Goal: Find specific page/section: Find specific page/section

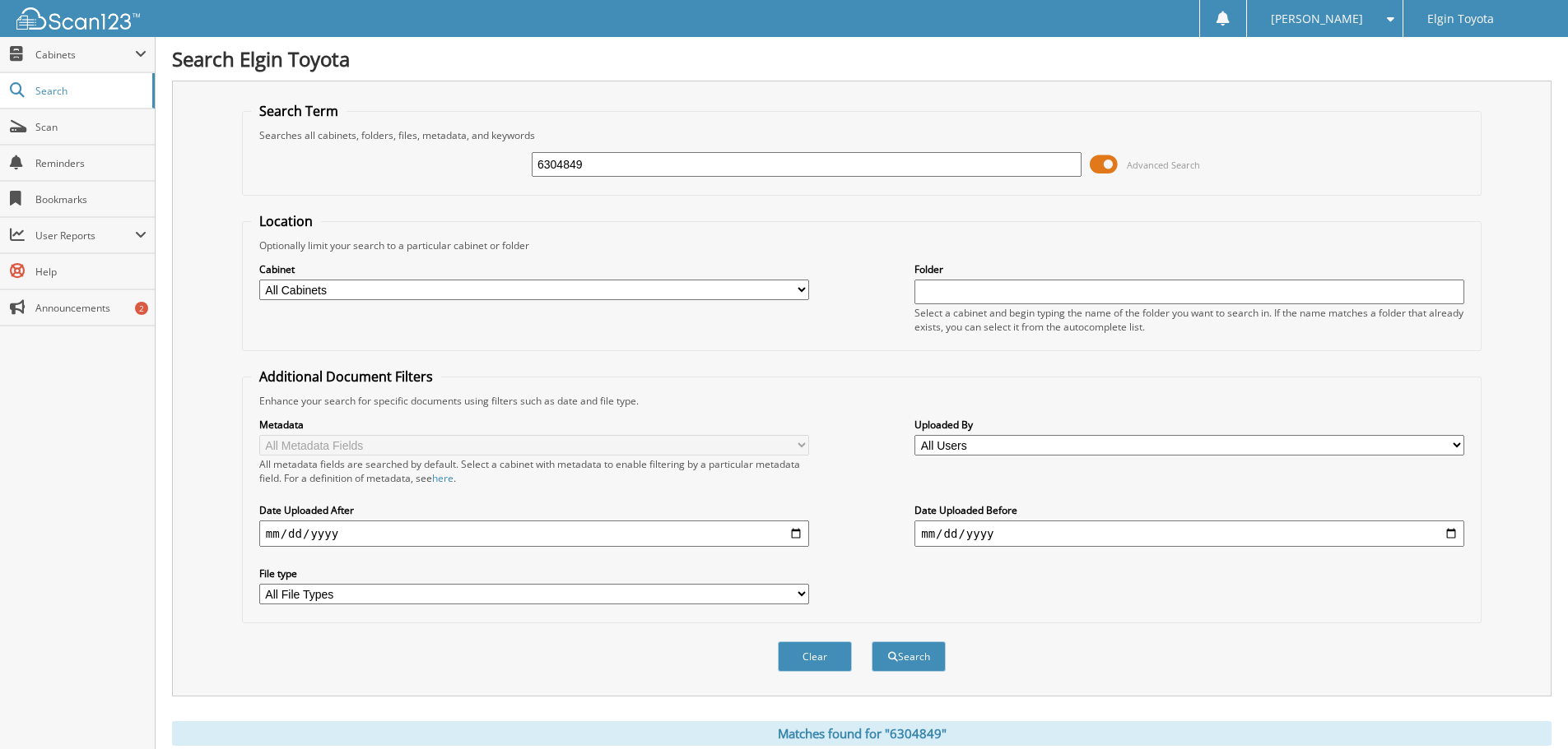
drag, startPoint x: 600, startPoint y: 169, endPoint x: 470, endPoint y: 157, distance: 130.6
click at [470, 157] on div "6304849 Advanced Search" at bounding box center [862, 164] width 1222 height 45
type input "6324046"
click at [872, 642] on button "Search" at bounding box center [909, 657] width 74 height 30
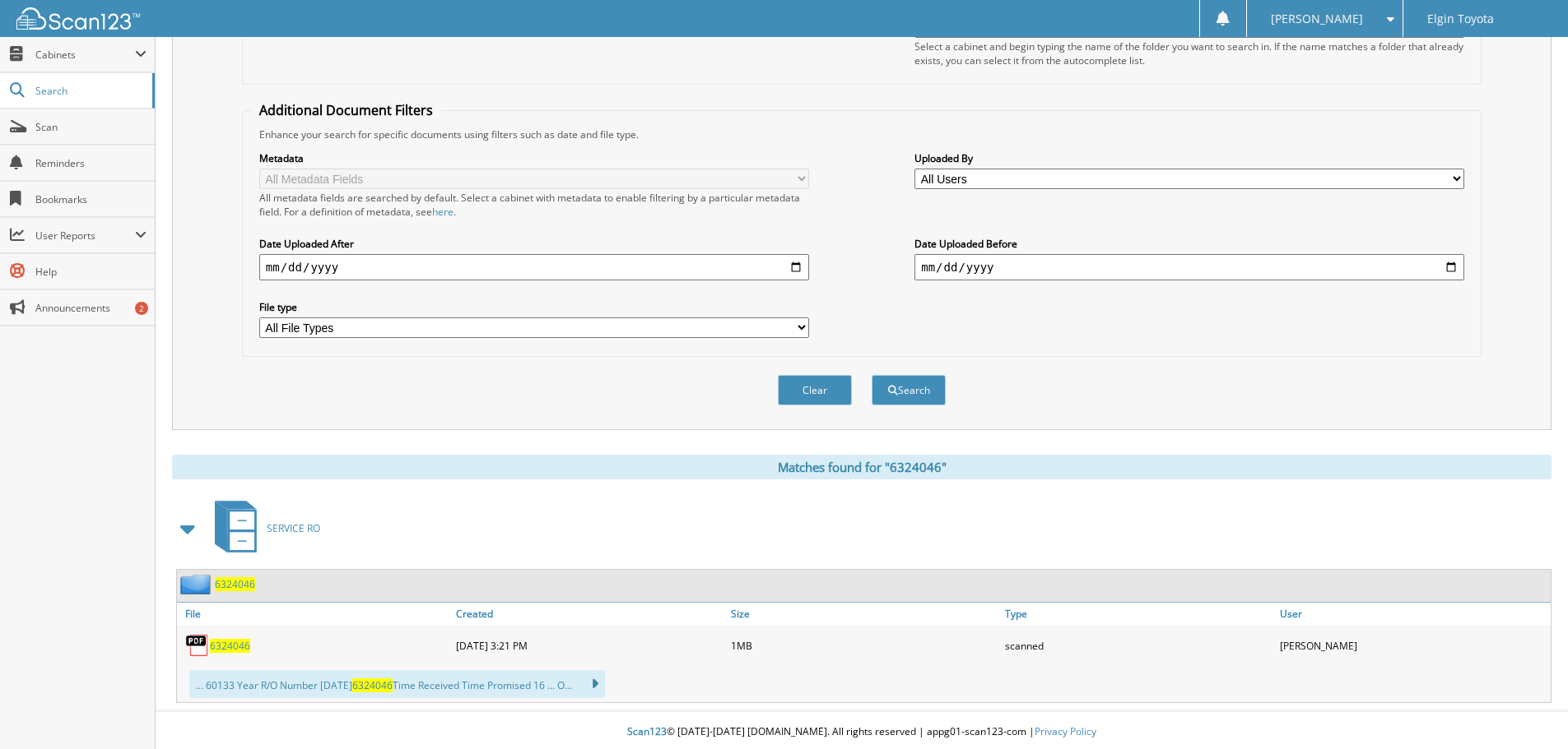
scroll to position [270, 0]
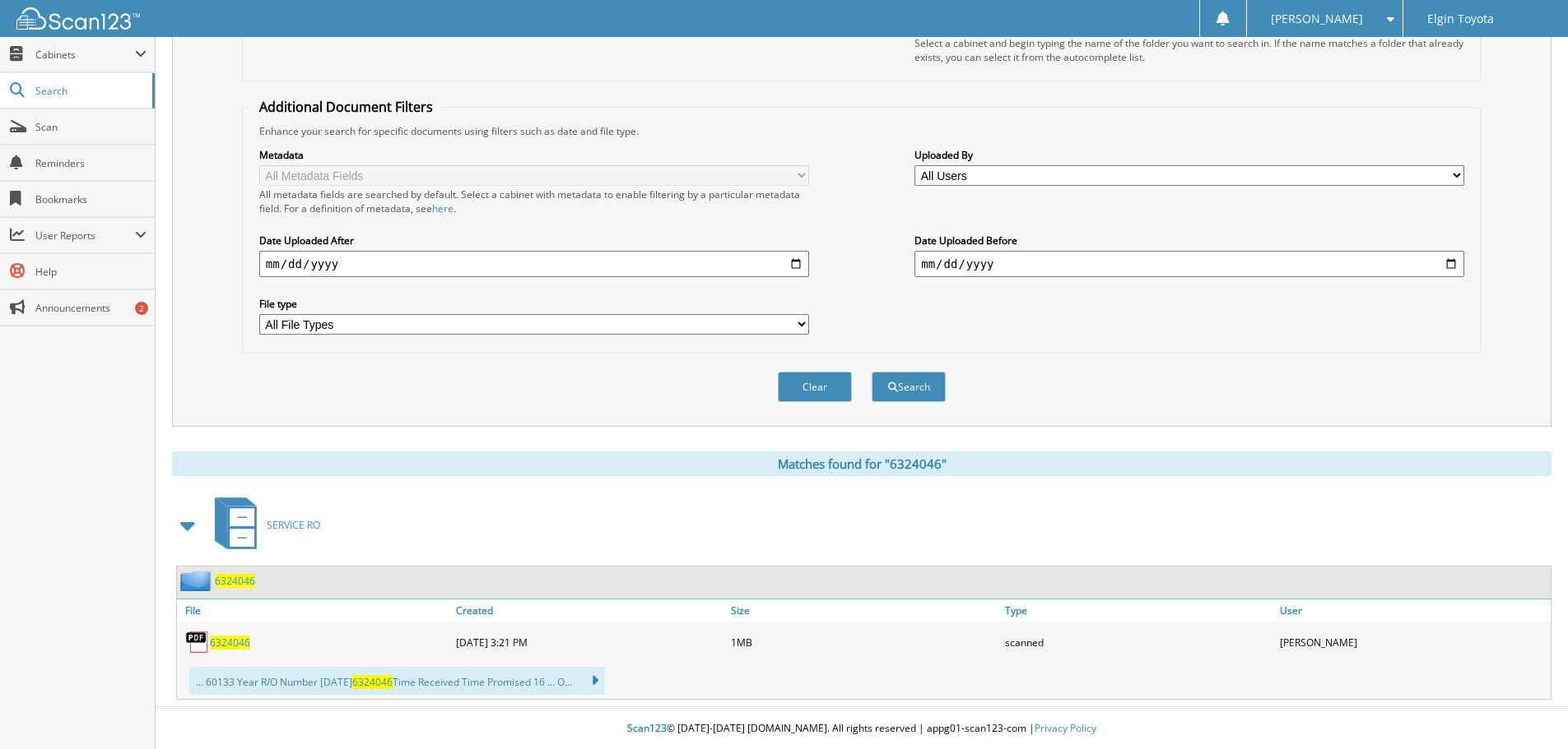
click at [240, 642] on span "6324046" at bounding box center [230, 643] width 41 height 14
